Goal: Find specific page/section: Find specific page/section

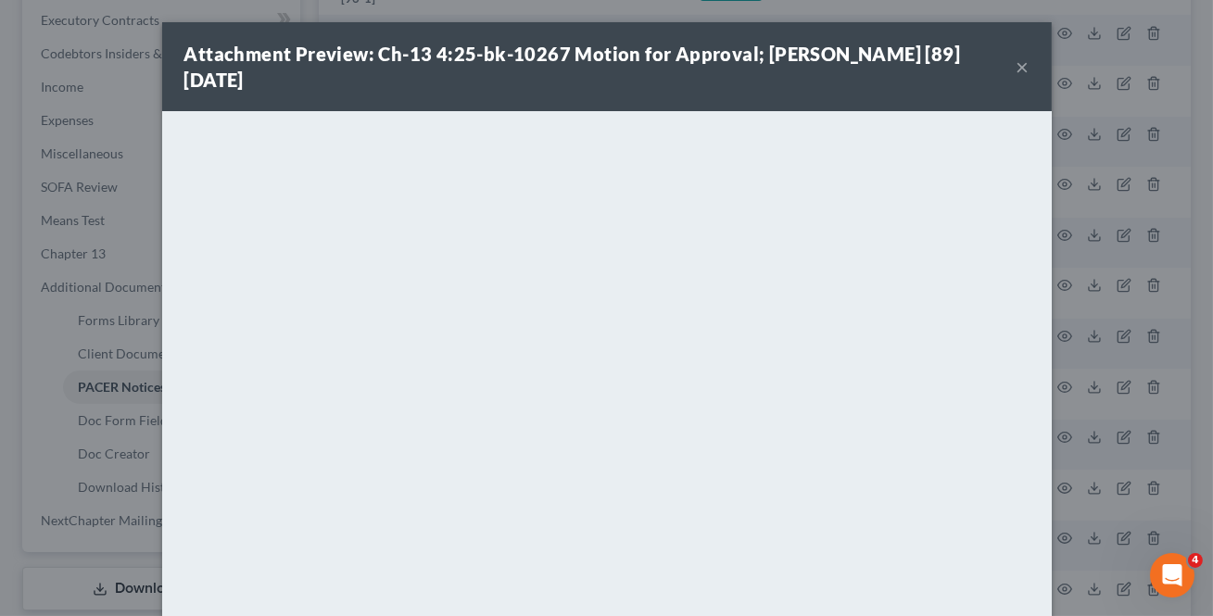
click at [1015, 65] on div "Attachment Preview: Ch-13 4:25-bk-10267 Motion for Approval; [PERSON_NAME] [89]…" at bounding box center [607, 66] width 890 height 89
drag, startPoint x: 1005, startPoint y: 57, endPoint x: 1010, endPoint y: 65, distance: 10.0
click at [1007, 57] on div "Attachment Preview: Ch-13 4:25-bk-10267 Motion for Approval; [PERSON_NAME] [89]…" at bounding box center [600, 67] width 832 height 52
click at [1017, 67] on button "×" at bounding box center [1023, 67] width 13 height 22
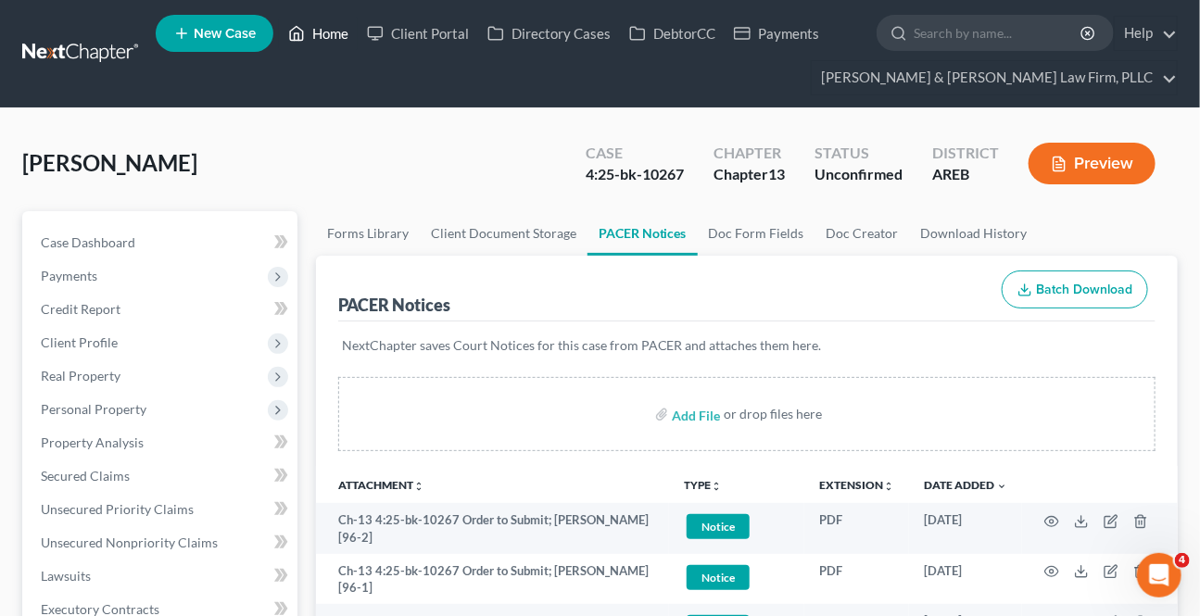
click at [344, 38] on link "Home" at bounding box center [318, 33] width 79 height 33
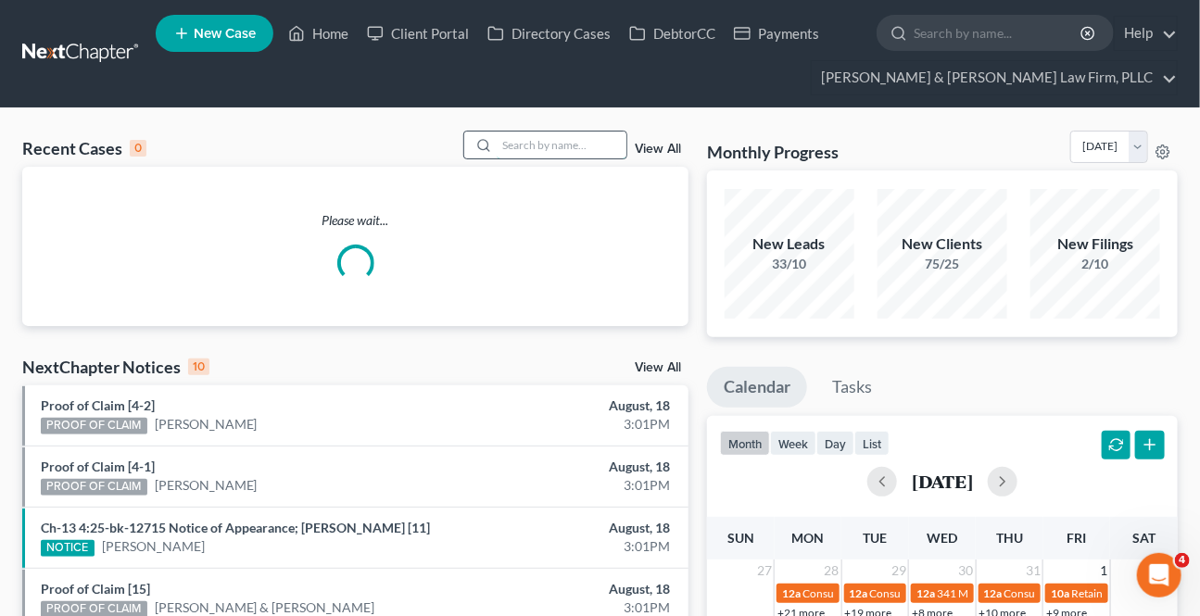
click at [505, 148] on input "search" at bounding box center [562, 145] width 130 height 27
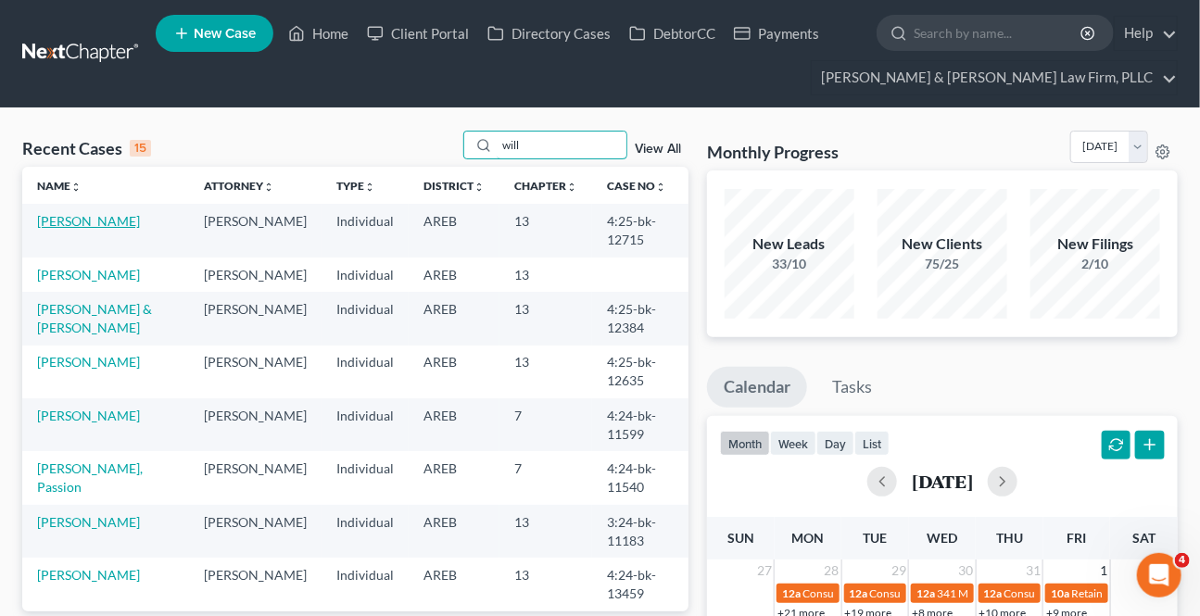
type input "will"
click at [120, 229] on td "[PERSON_NAME]" at bounding box center [105, 230] width 167 height 53
click at [37, 213] on link "[PERSON_NAME]" at bounding box center [88, 221] width 103 height 16
select select "0"
select select "2"
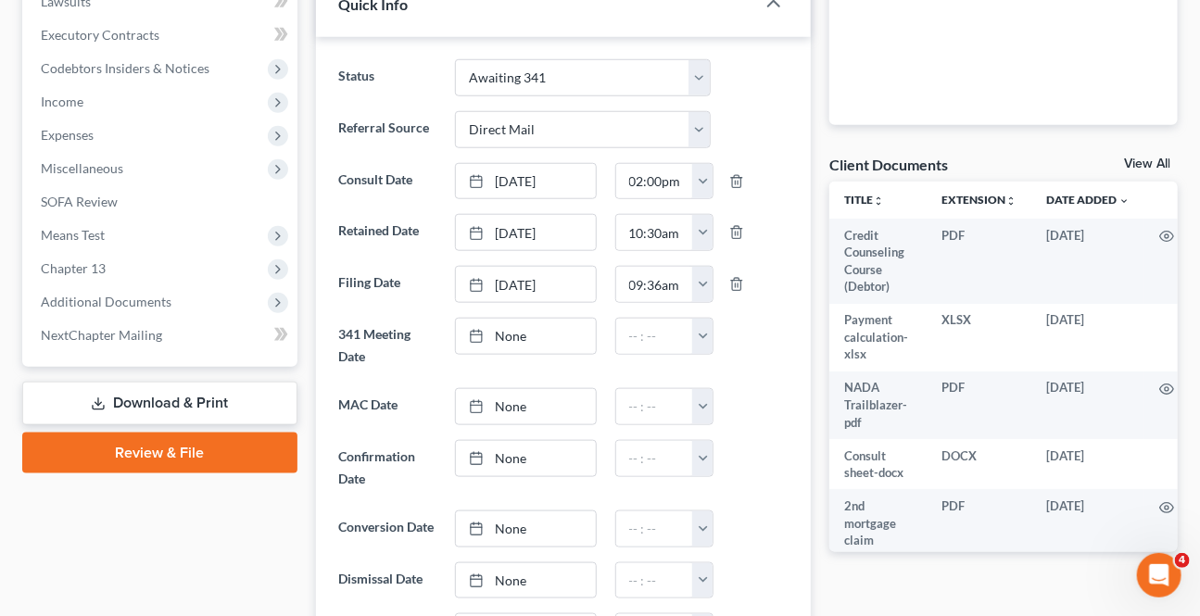
scroll to position [589, 0]
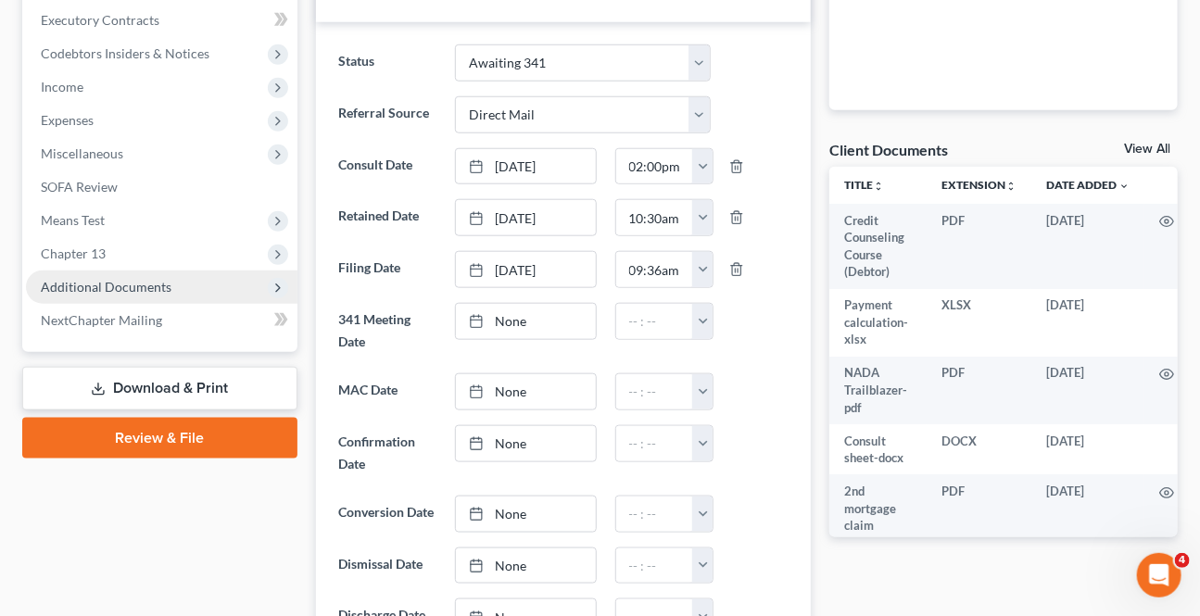
click at [67, 282] on span "Additional Documents" at bounding box center [106, 287] width 131 height 16
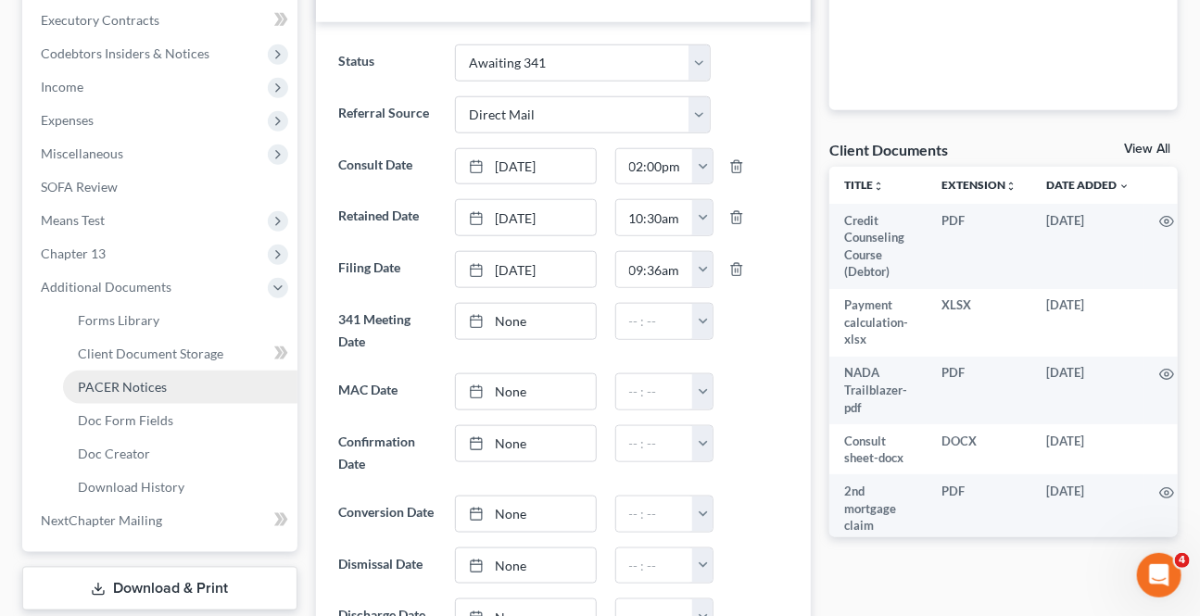
click at [81, 385] on span "PACER Notices" at bounding box center [122, 387] width 89 height 16
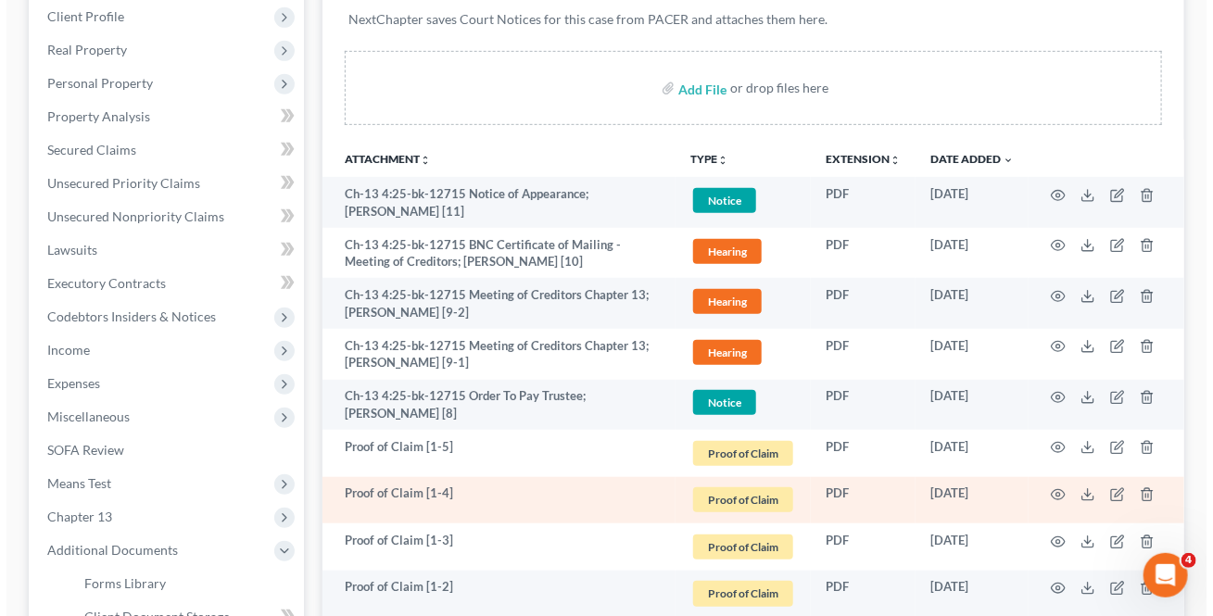
scroll to position [336, 0]
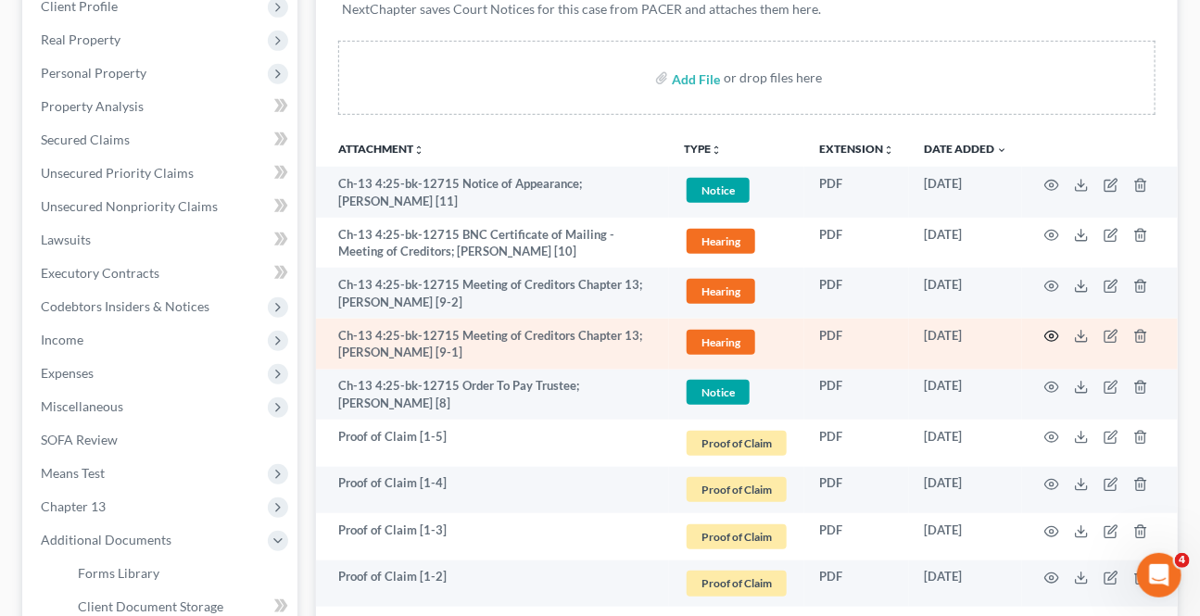
click at [1054, 337] on icon "button" at bounding box center [1051, 336] width 15 height 15
